Goal: Use online tool/utility: Utilize a website feature to perform a specific function

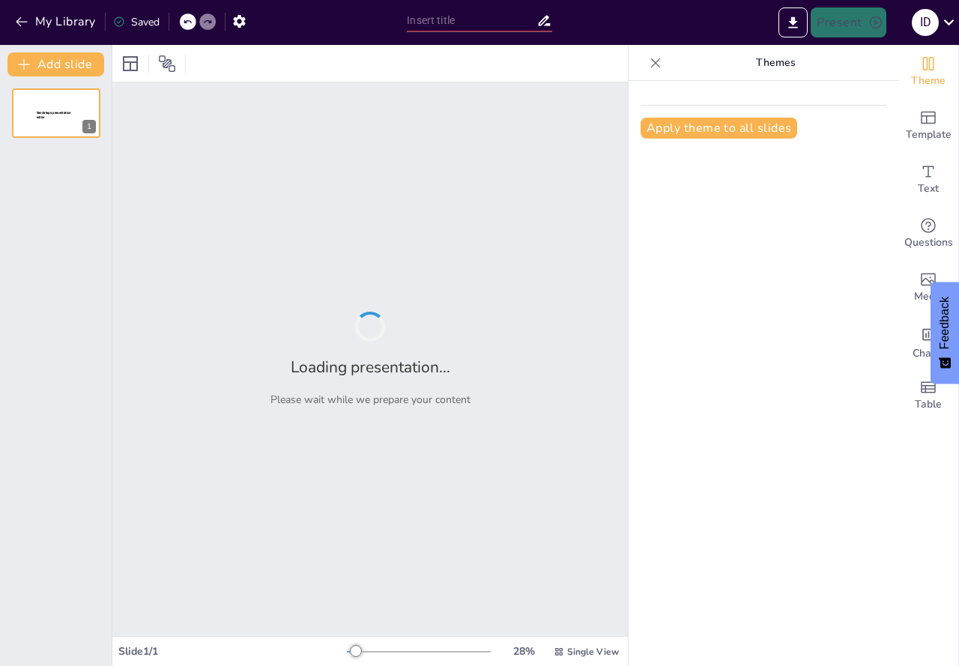
type input "New Sendsteps"
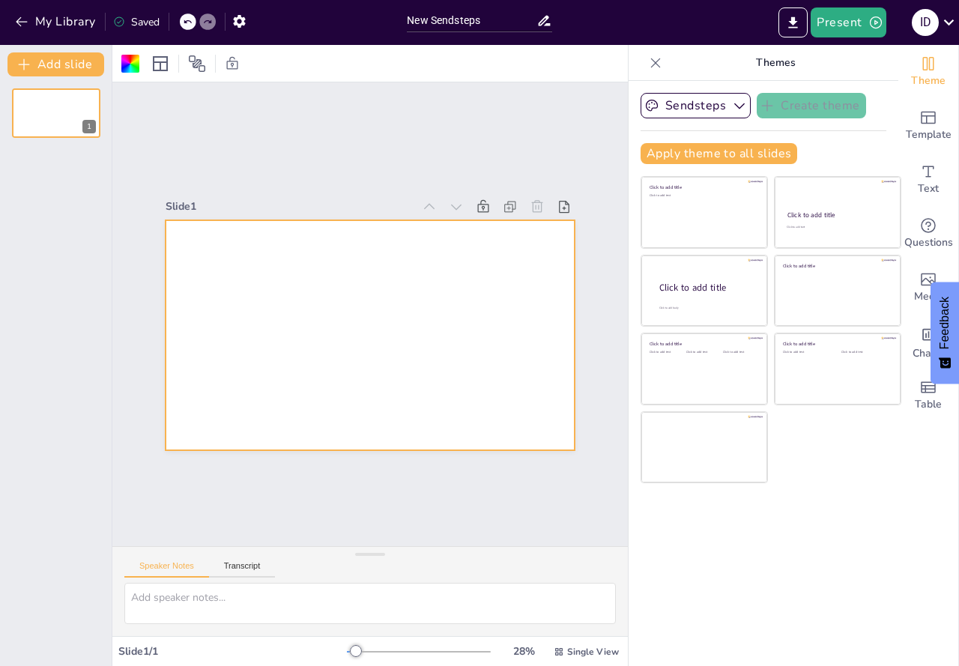
click at [265, 66] on div at bounding box center [370, 63] width 516 height 37
click at [256, 237] on div at bounding box center [392, 312] width 272 height 431
click at [389, 367] on div at bounding box center [350, 318] width 310 height 448
drag, startPoint x: 298, startPoint y: 296, endPoint x: 300, endPoint y: 280, distance: 15.8
click at [300, 295] on div at bounding box center [382, 297] width 466 height 426
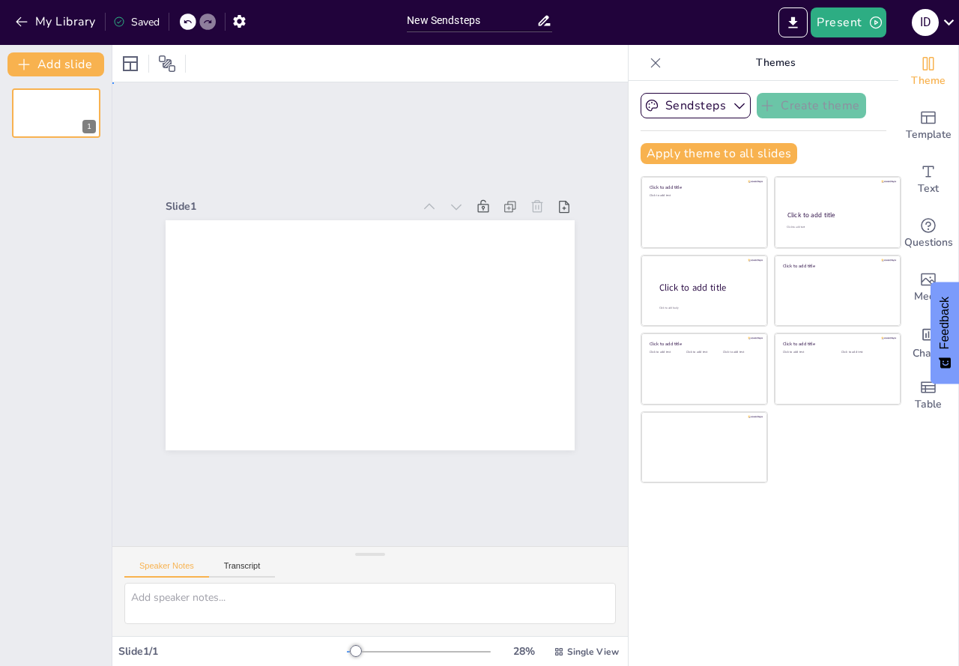
click at [280, 250] on div at bounding box center [366, 335] width 448 height 310
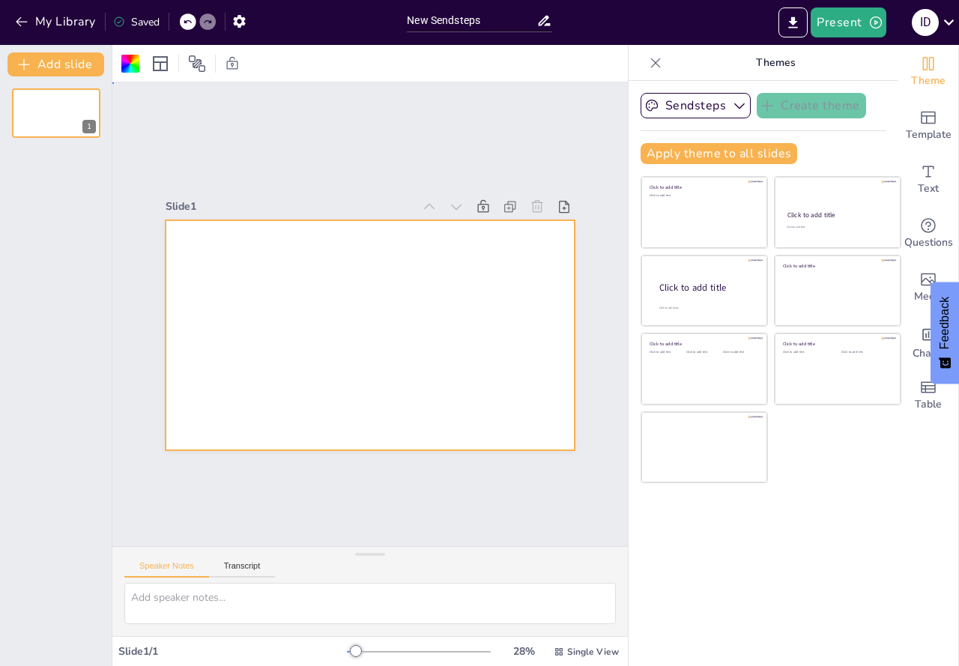
click at [231, 266] on div at bounding box center [359, 296] width 469 height 404
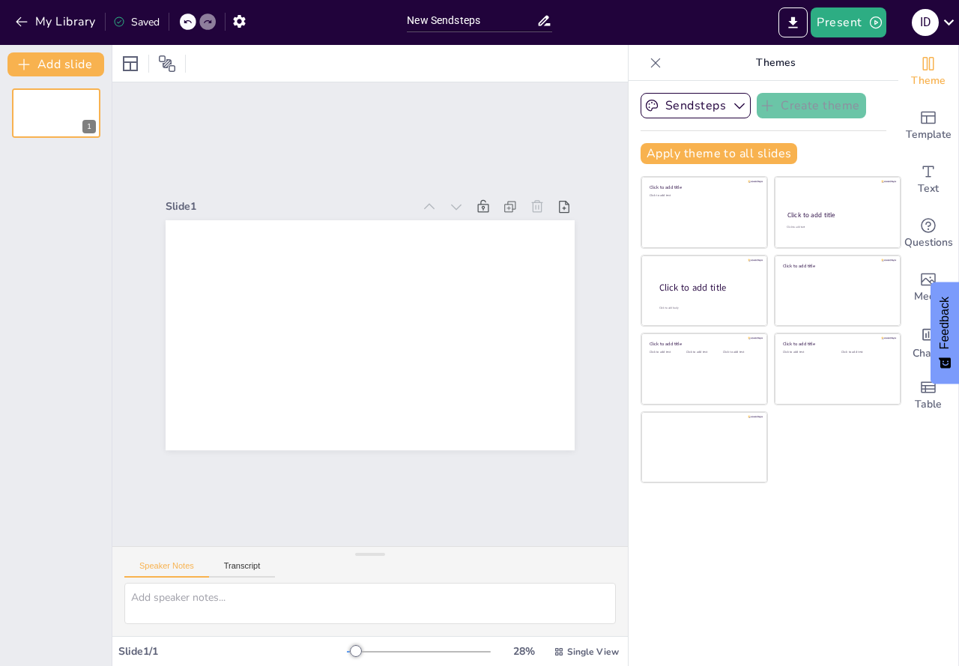
click at [231, 264] on div at bounding box center [350, 318] width 310 height 448
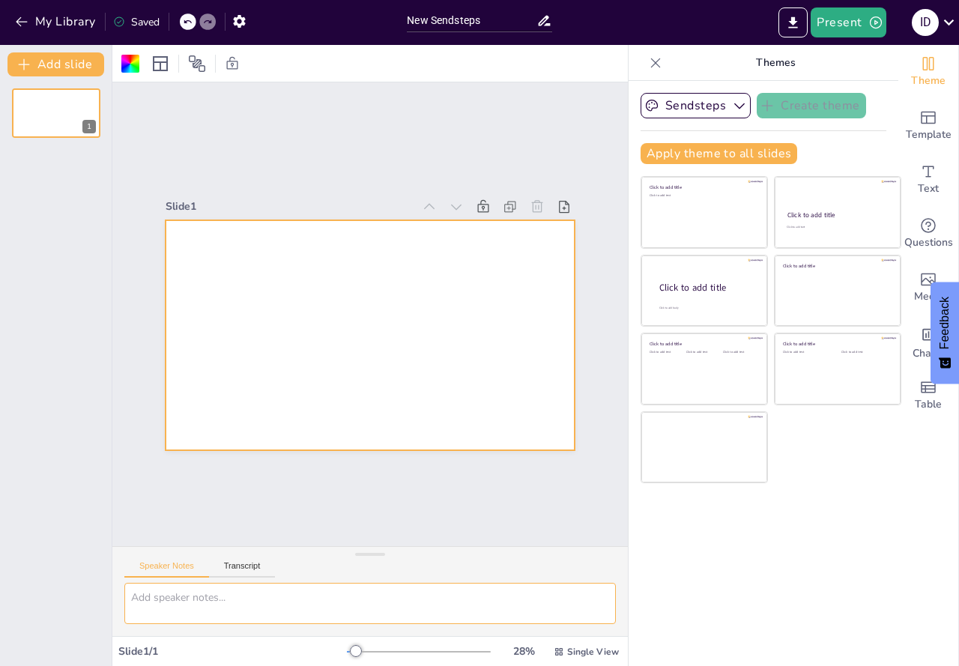
click at [182, 599] on textarea at bounding box center [370, 603] width 492 height 41
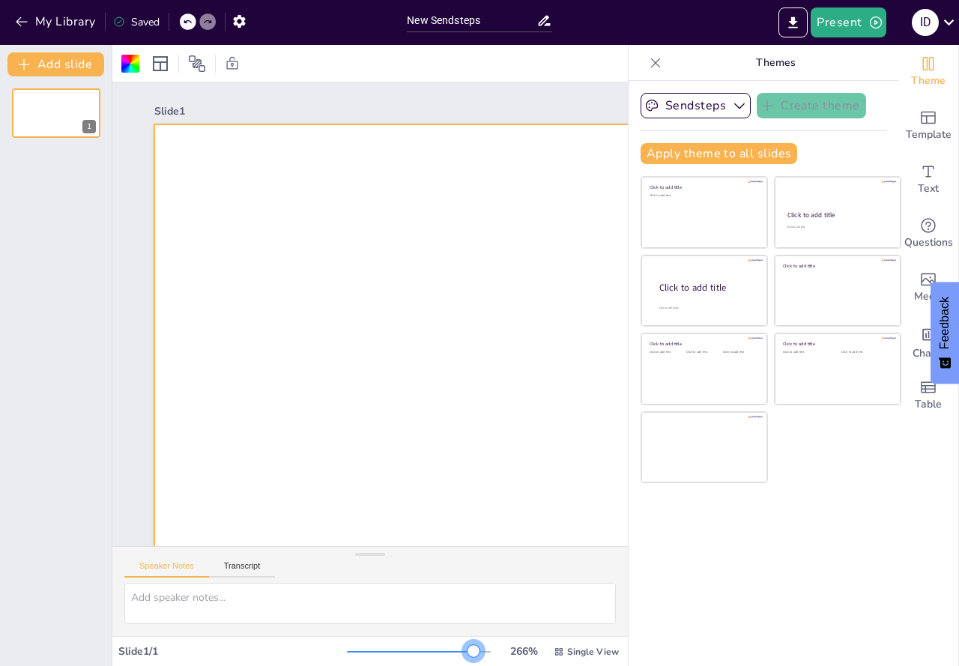
click at [464, 651] on div at bounding box center [419, 652] width 144 height 12
click at [366, 651] on div at bounding box center [361, 651] width 28 height 1
drag, startPoint x: 366, startPoint y: 651, endPoint x: 184, endPoint y: 322, distance: 376.1
click at [370, 651] on div at bounding box center [376, 651] width 12 height 12
click at [14, 14] on icon "button" at bounding box center [21, 21] width 15 height 15
